Goal: Task Accomplishment & Management: Use online tool/utility

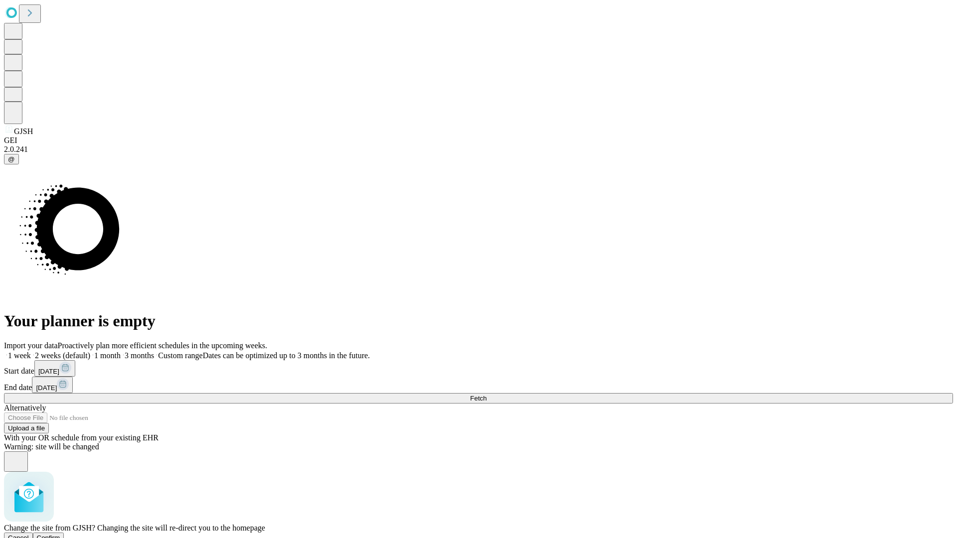
click at [60, 534] on span "Confirm" at bounding box center [48, 537] width 23 height 7
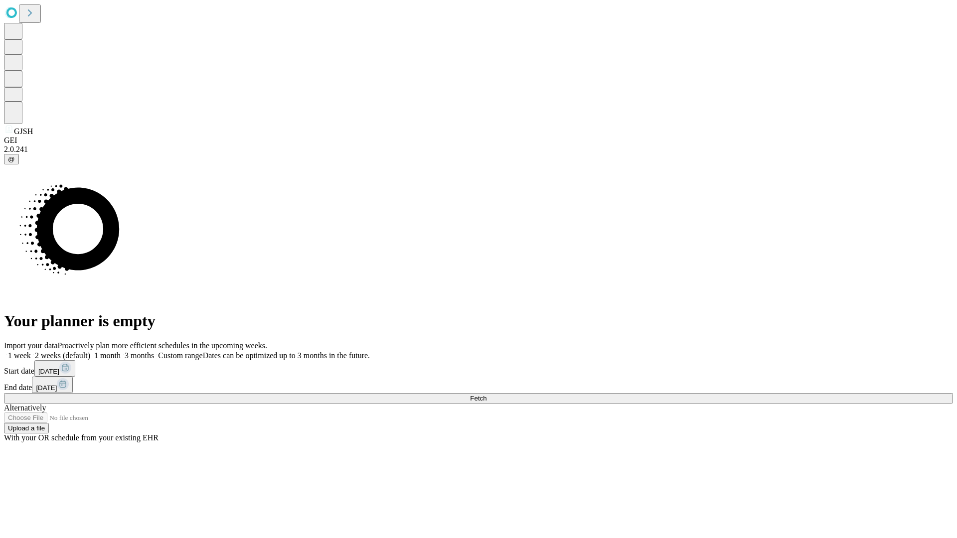
click at [90, 351] on label "2 weeks (default)" at bounding box center [60, 355] width 59 height 8
click at [486, 395] on span "Fetch" at bounding box center [478, 398] width 16 height 7
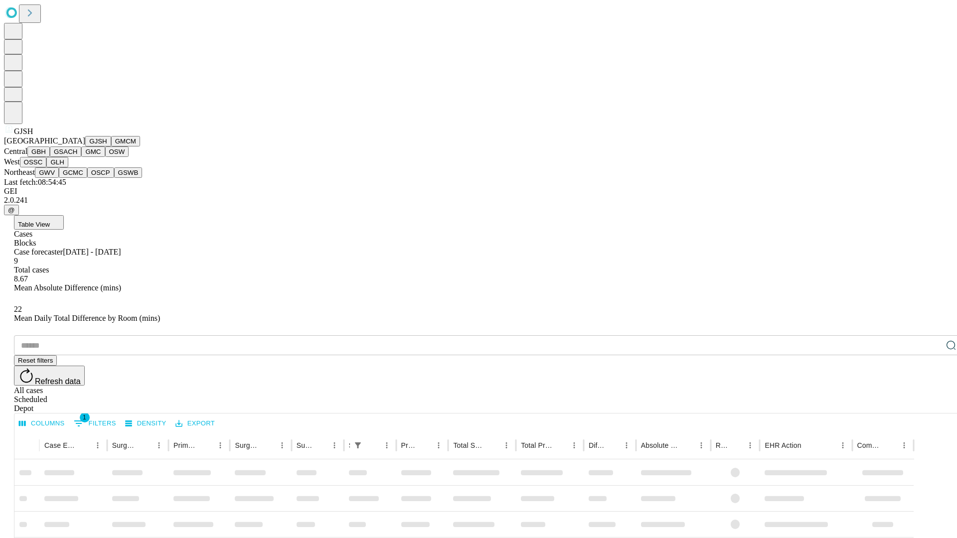
click at [111, 147] on button "GMCM" at bounding box center [125, 141] width 29 height 10
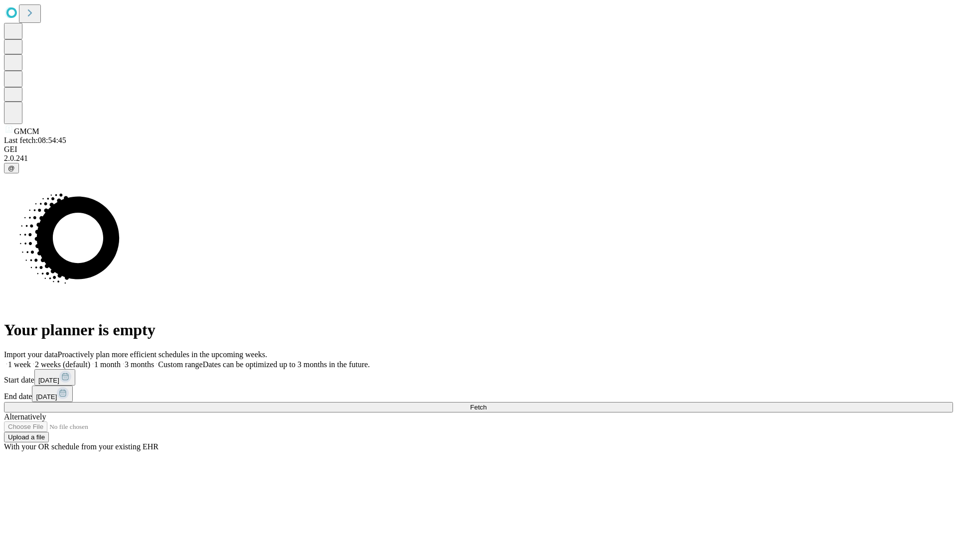
click at [90, 360] on label "2 weeks (default)" at bounding box center [60, 364] width 59 height 8
click at [486, 404] on span "Fetch" at bounding box center [478, 407] width 16 height 7
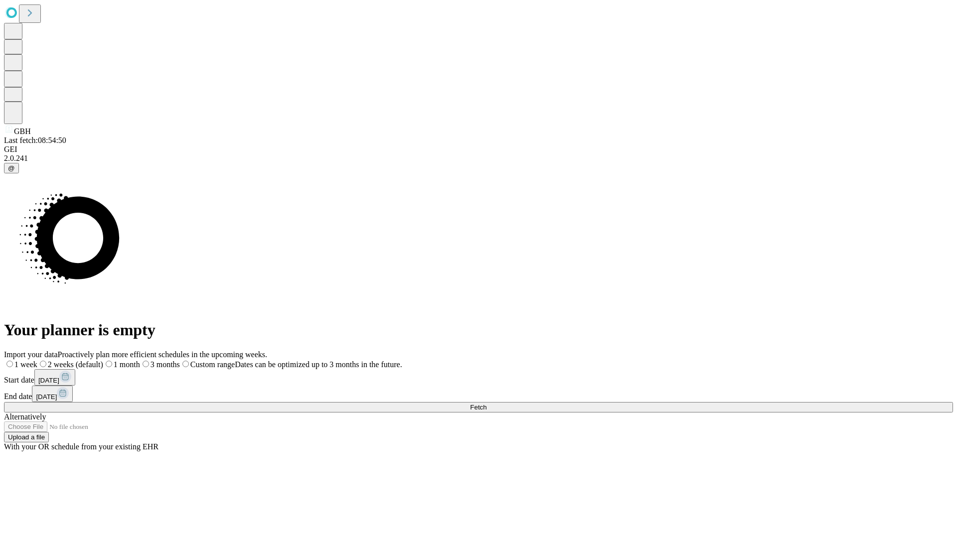
click at [103, 360] on label "2 weeks (default)" at bounding box center [70, 364] width 66 height 8
click at [486, 404] on span "Fetch" at bounding box center [478, 407] width 16 height 7
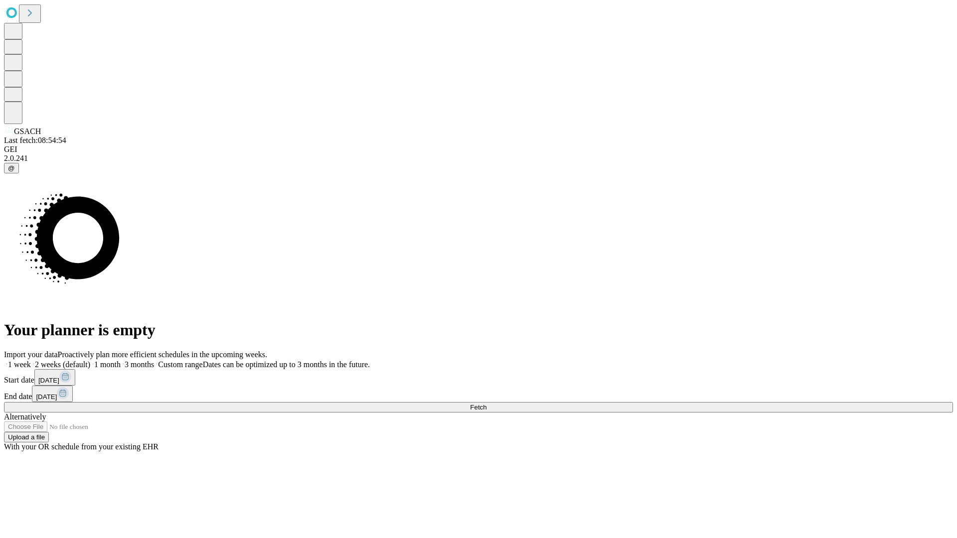
click at [90, 360] on label "2 weeks (default)" at bounding box center [60, 364] width 59 height 8
click at [486, 404] on span "Fetch" at bounding box center [478, 407] width 16 height 7
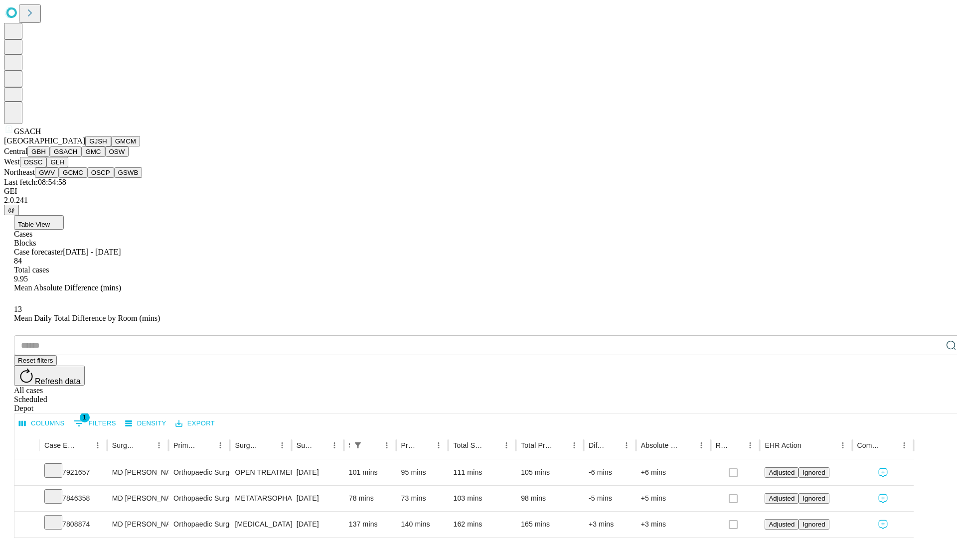
click at [81, 157] on button "GMC" at bounding box center [92, 152] width 23 height 10
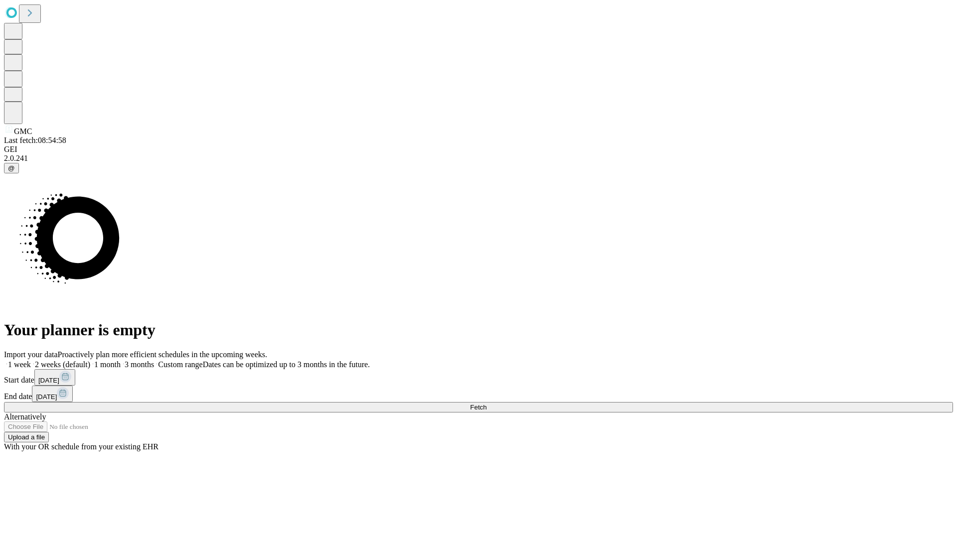
click at [486, 404] on span "Fetch" at bounding box center [478, 407] width 16 height 7
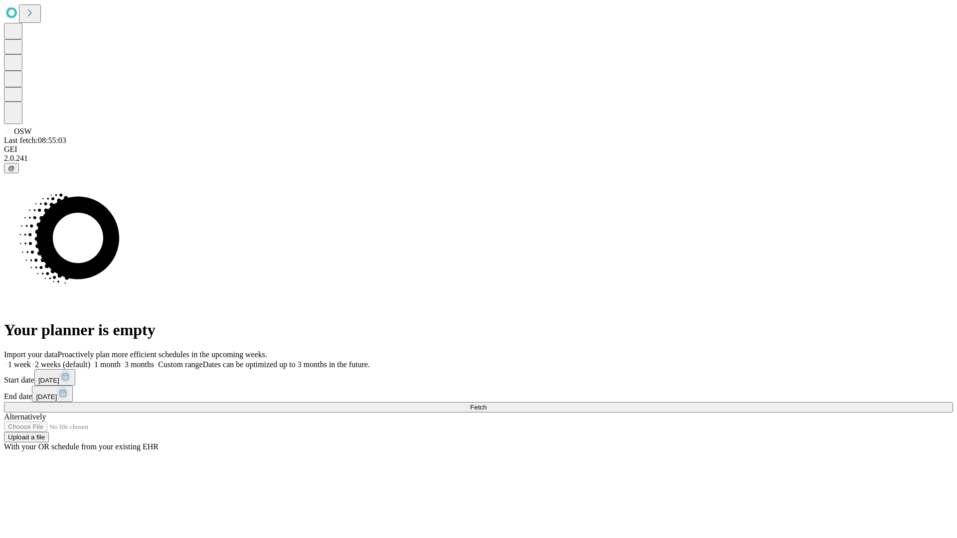
click at [90, 360] on label "2 weeks (default)" at bounding box center [60, 364] width 59 height 8
click at [486, 404] on span "Fetch" at bounding box center [478, 407] width 16 height 7
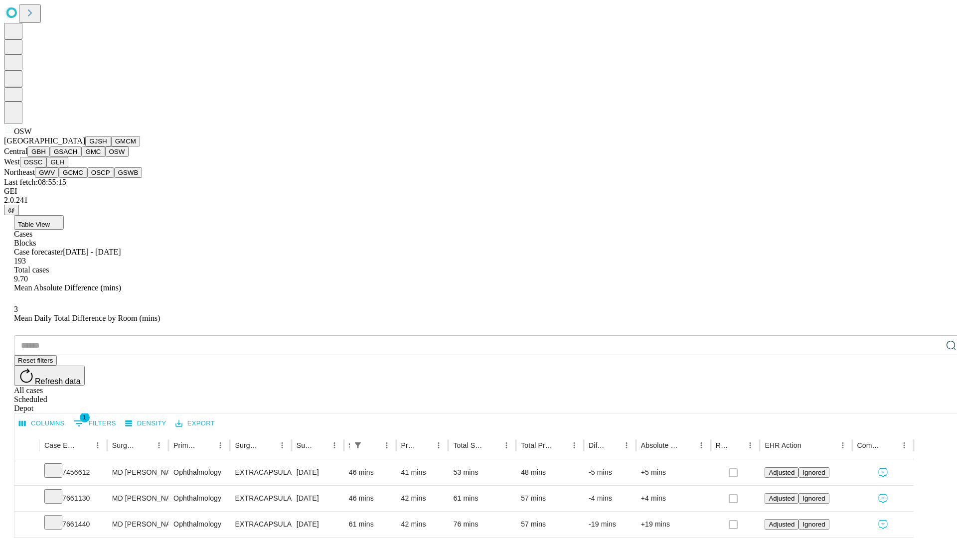
click at [47, 167] on button "OSSC" at bounding box center [33, 162] width 27 height 10
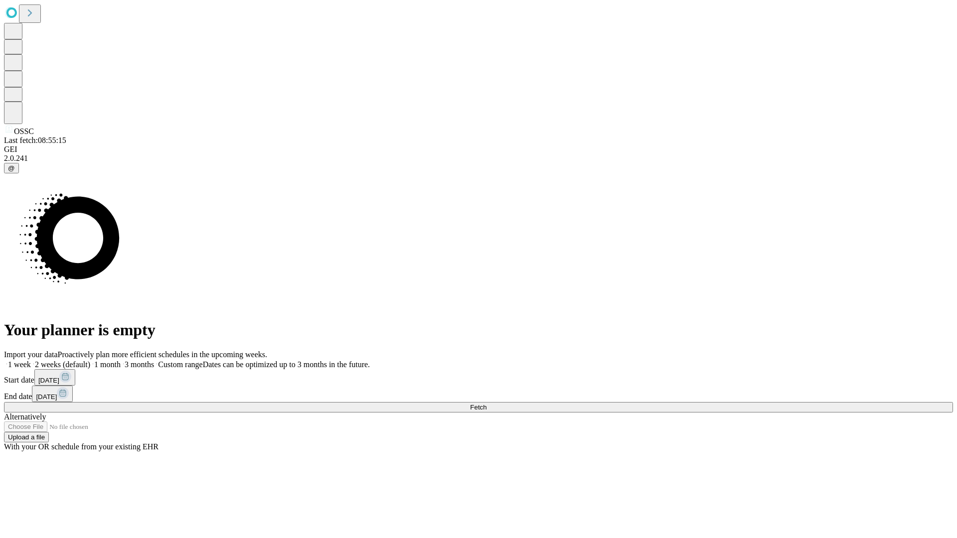
click at [90, 360] on label "2 weeks (default)" at bounding box center [60, 364] width 59 height 8
click at [486, 404] on span "Fetch" at bounding box center [478, 407] width 16 height 7
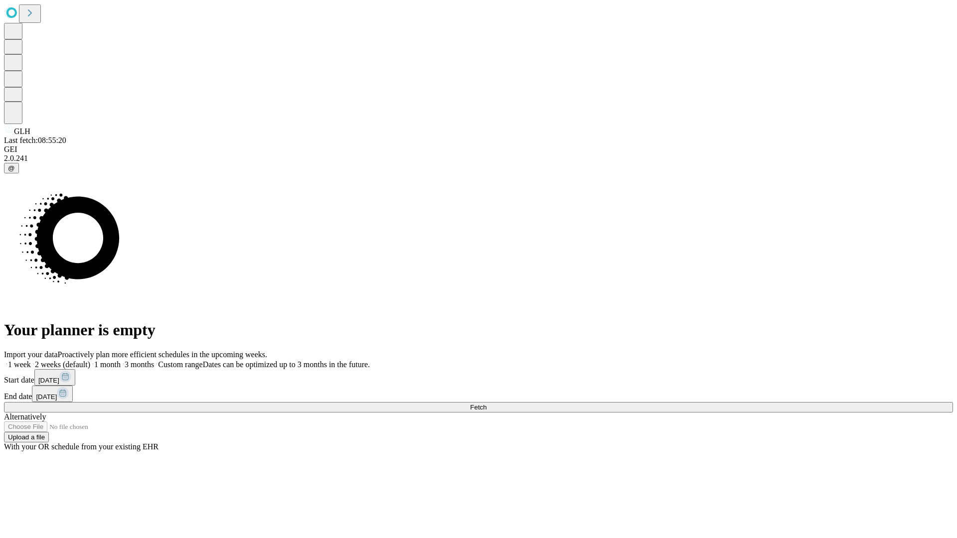
click at [90, 360] on label "2 weeks (default)" at bounding box center [60, 364] width 59 height 8
click at [486, 404] on span "Fetch" at bounding box center [478, 407] width 16 height 7
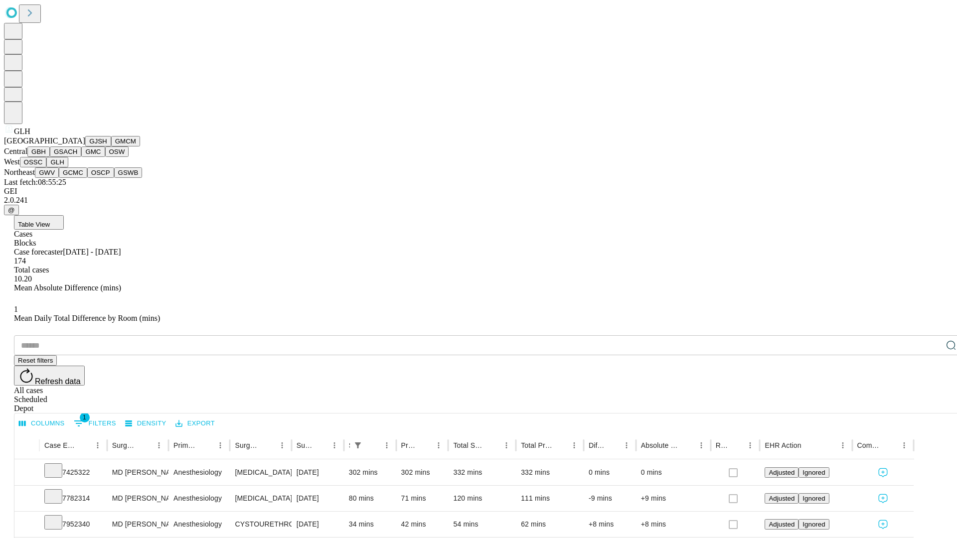
click at [59, 178] on button "GWV" at bounding box center [47, 172] width 24 height 10
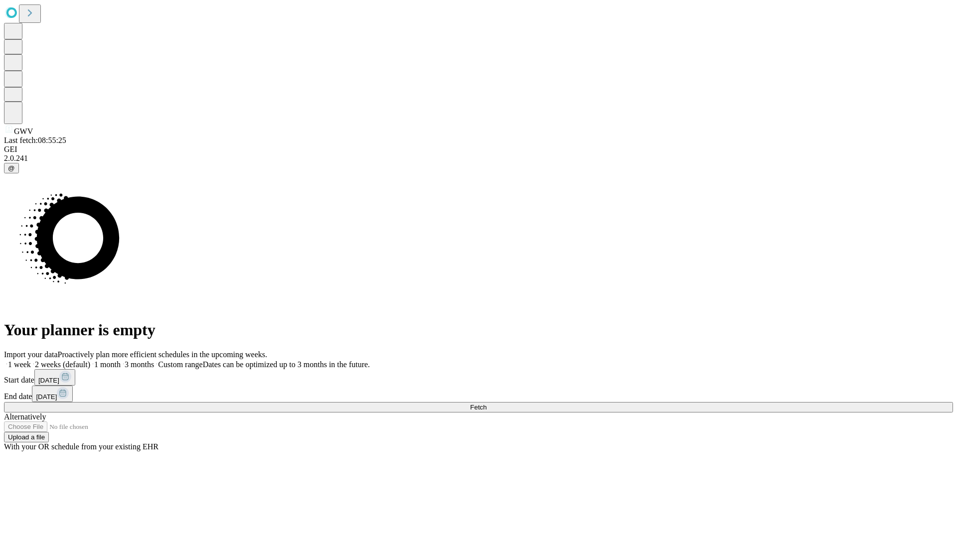
click at [90, 360] on label "2 weeks (default)" at bounding box center [60, 364] width 59 height 8
click at [486, 404] on span "Fetch" at bounding box center [478, 407] width 16 height 7
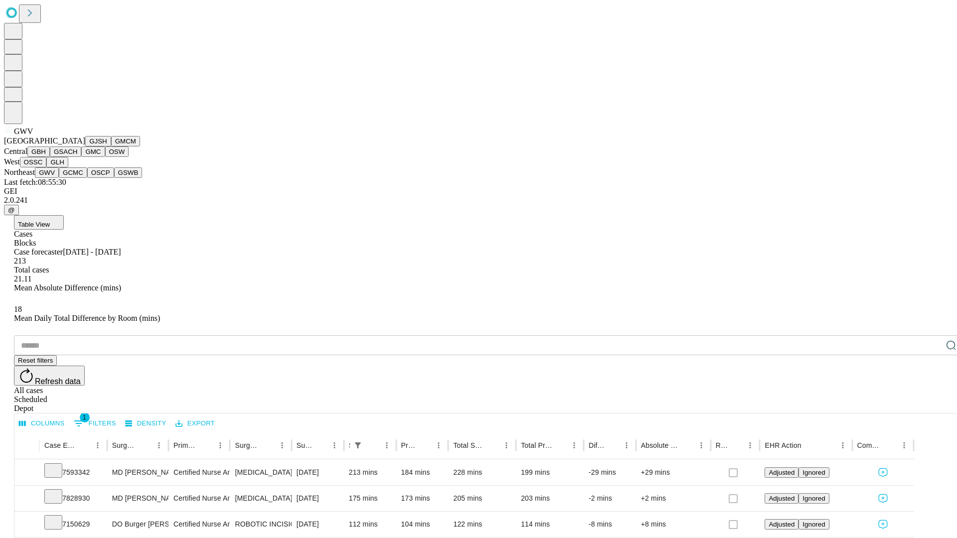
click at [77, 178] on button "GCMC" at bounding box center [73, 172] width 28 height 10
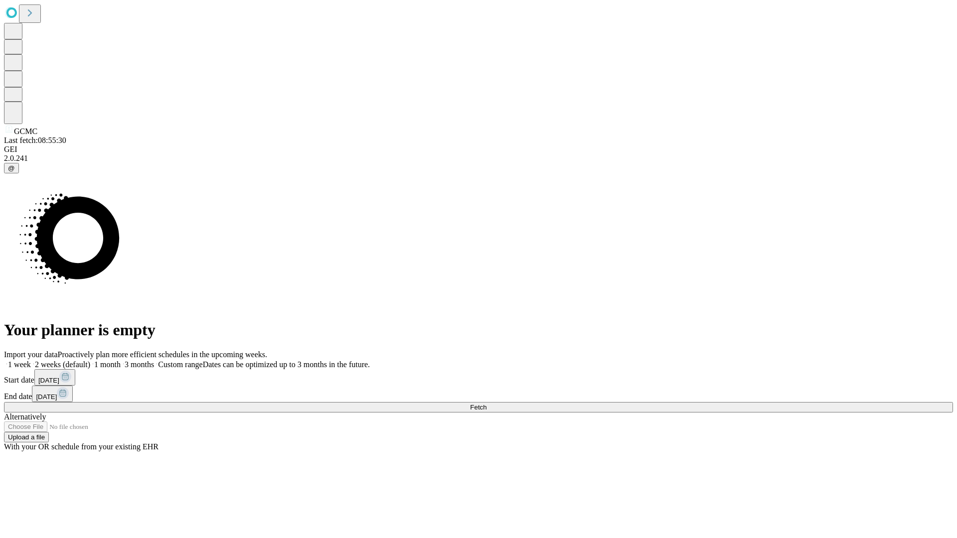
click at [90, 360] on label "2 weeks (default)" at bounding box center [60, 364] width 59 height 8
click at [486, 404] on span "Fetch" at bounding box center [478, 407] width 16 height 7
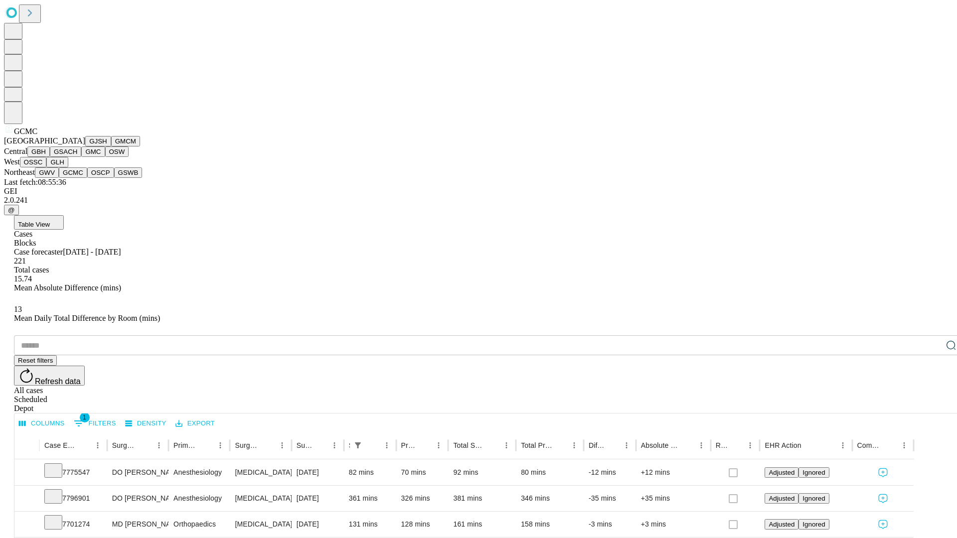
click at [87, 178] on button "OSCP" at bounding box center [100, 172] width 27 height 10
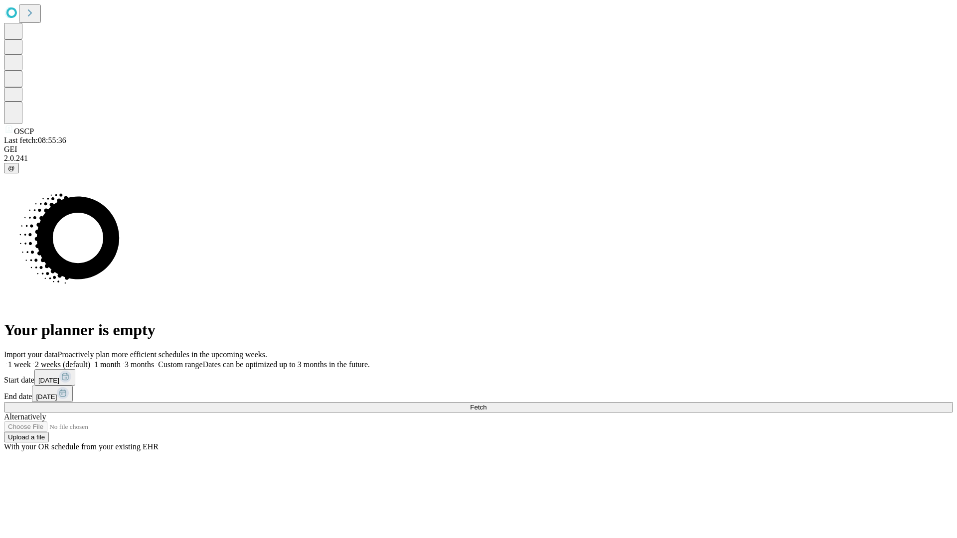
click at [90, 360] on label "2 weeks (default)" at bounding box center [60, 364] width 59 height 8
click at [486, 404] on span "Fetch" at bounding box center [478, 407] width 16 height 7
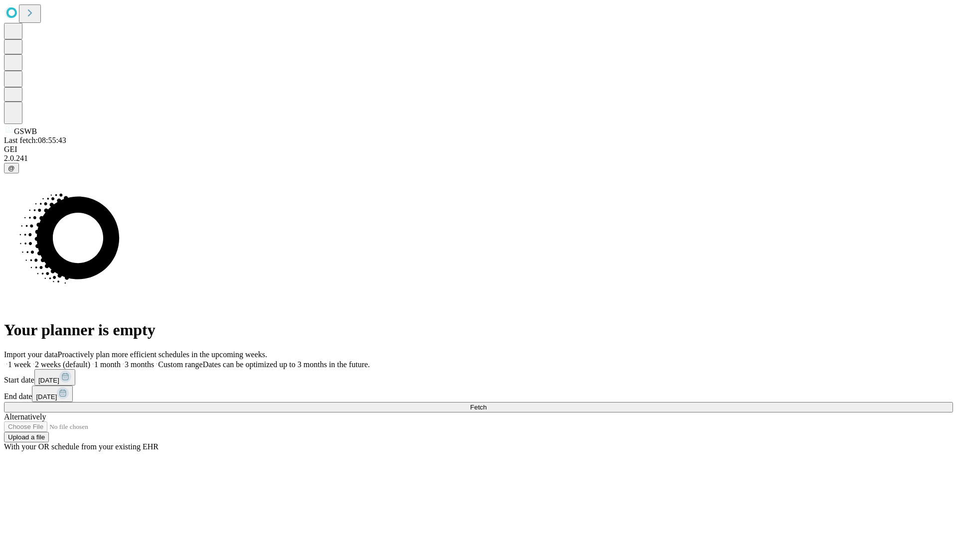
click at [90, 360] on label "2 weeks (default)" at bounding box center [60, 364] width 59 height 8
click at [486, 404] on span "Fetch" at bounding box center [478, 407] width 16 height 7
